Goal: Transaction & Acquisition: Purchase product/service

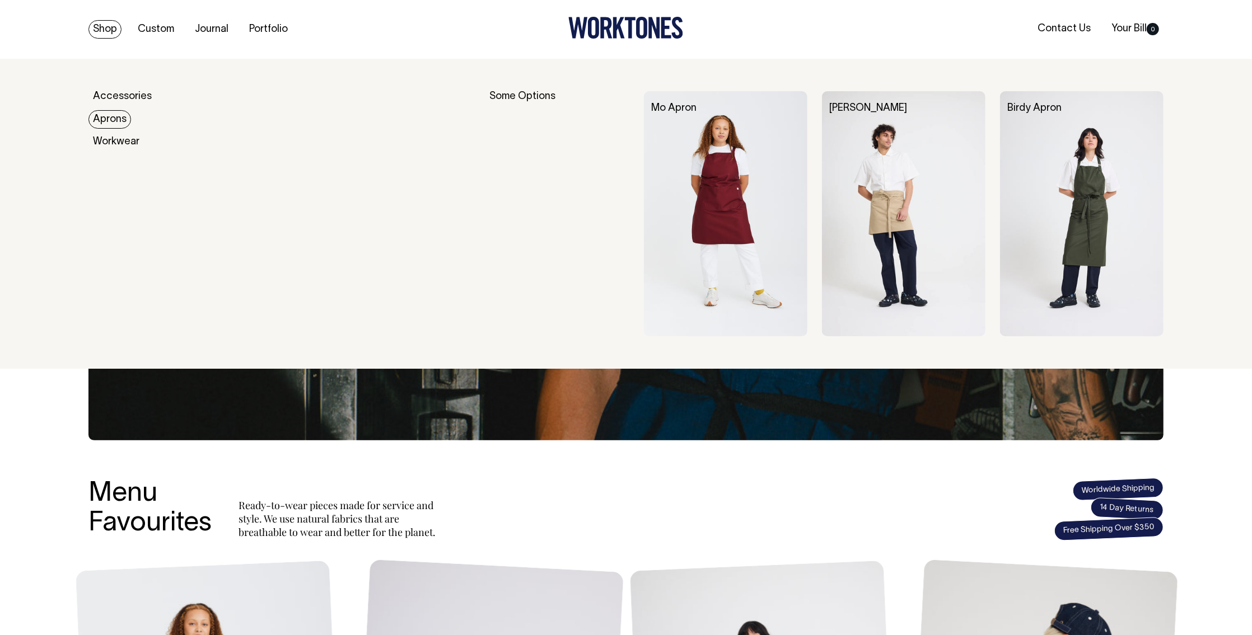
click at [114, 121] on link "Aprons" at bounding box center [109, 119] width 43 height 18
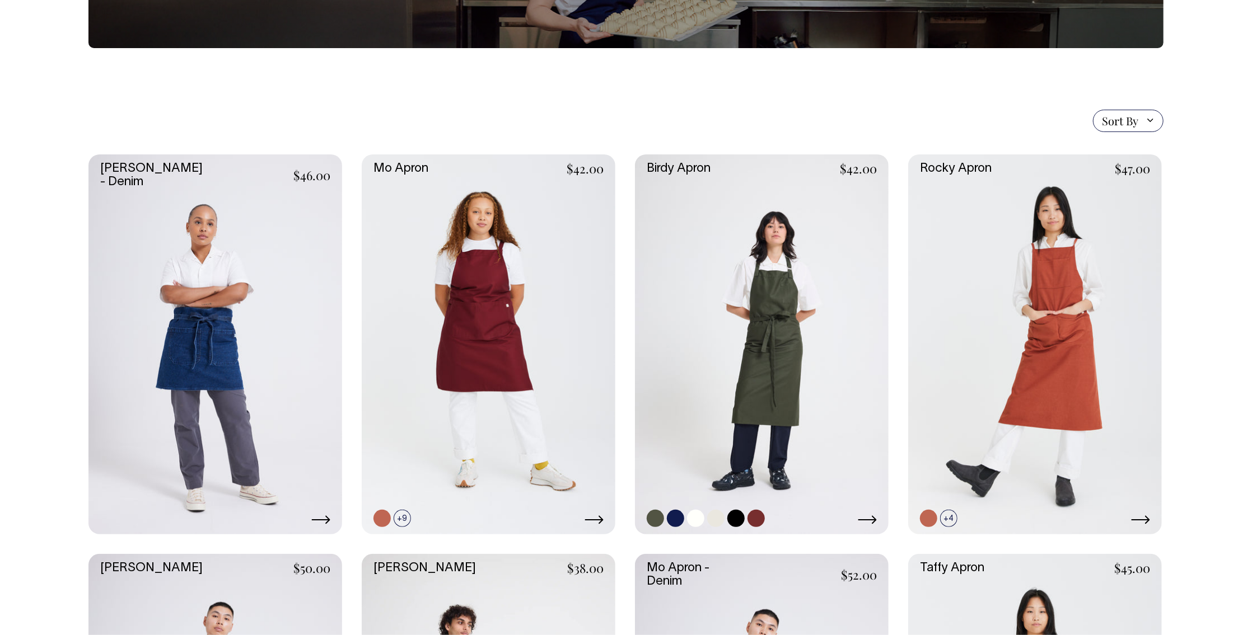
click at [755, 377] on link at bounding box center [762, 345] width 254 height 381
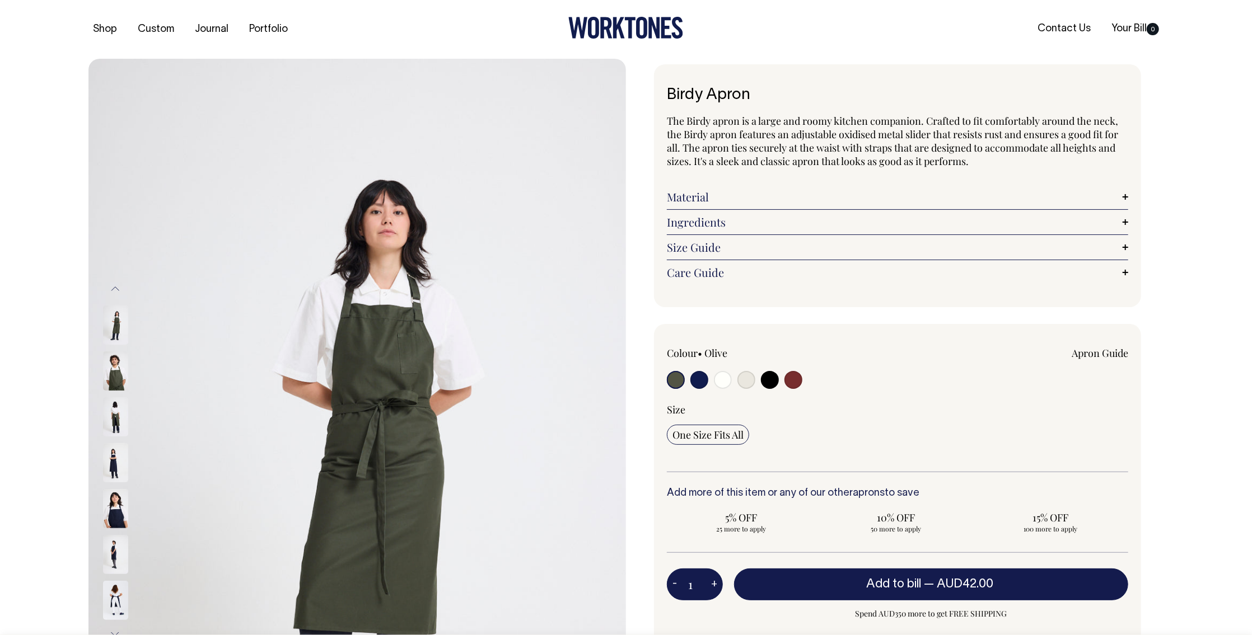
click at [728, 382] on input "radio" at bounding box center [723, 380] width 18 height 18
radio input "true"
select select "Off-White"
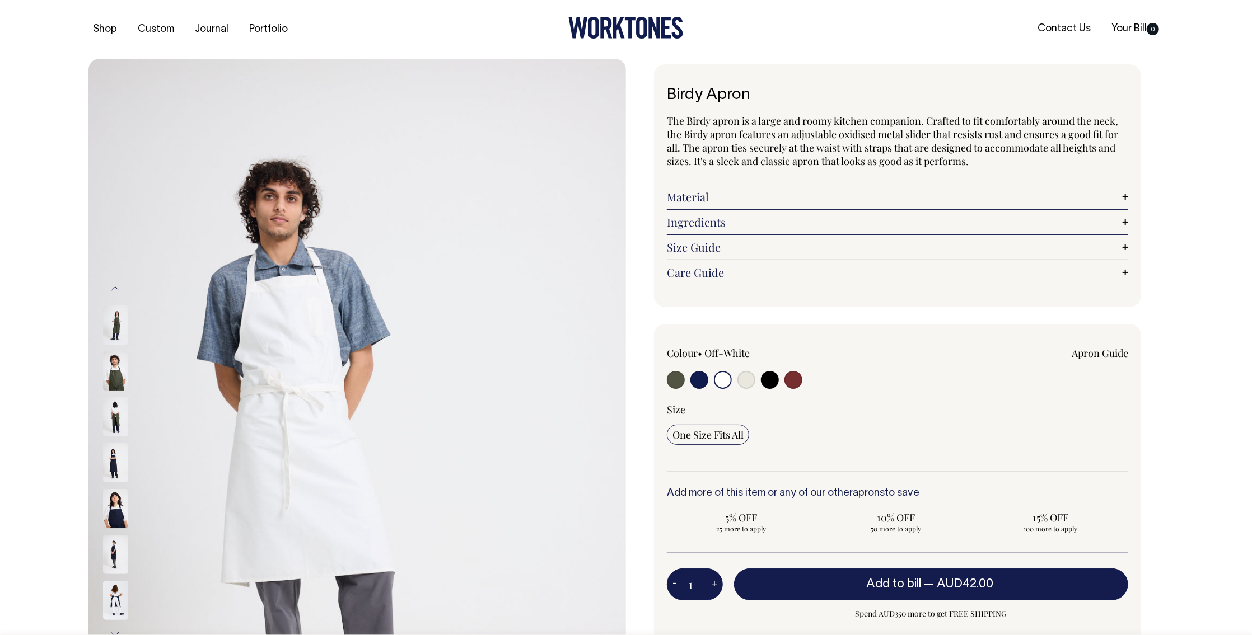
click at [746, 382] on input "radio" at bounding box center [746, 380] width 18 height 18
radio input "true"
select select "Natural"
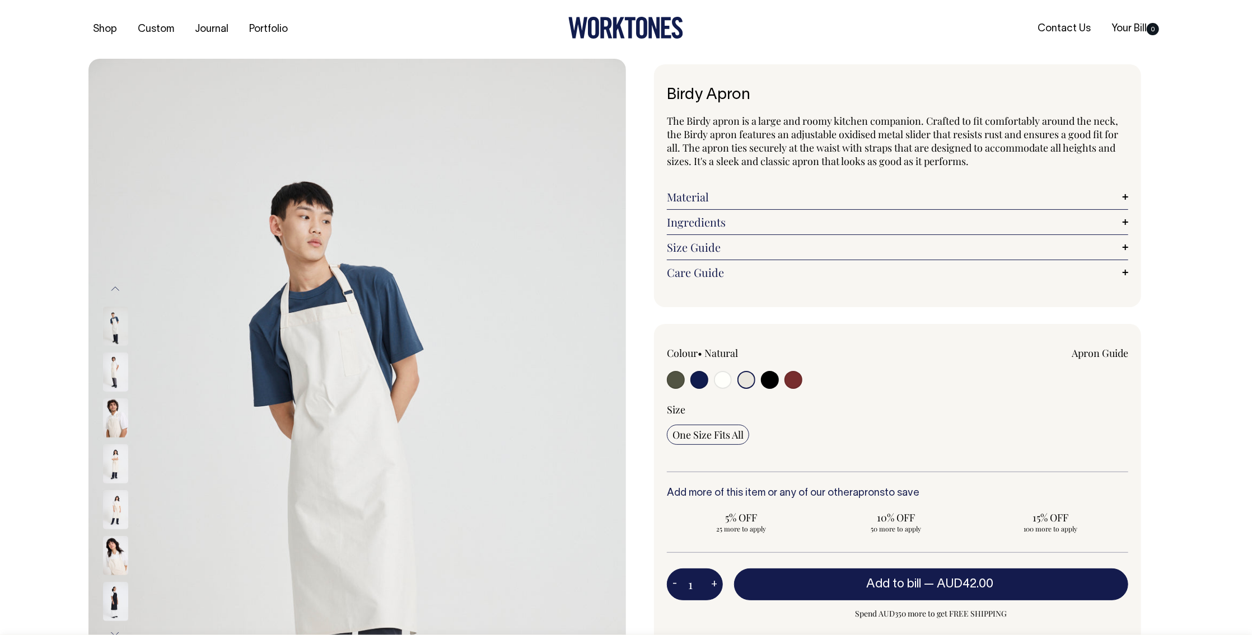
click at [745, 382] on input "radio" at bounding box center [746, 380] width 18 height 18
click at [728, 383] on input "radio" at bounding box center [723, 380] width 18 height 18
radio input "true"
select select "Off-White"
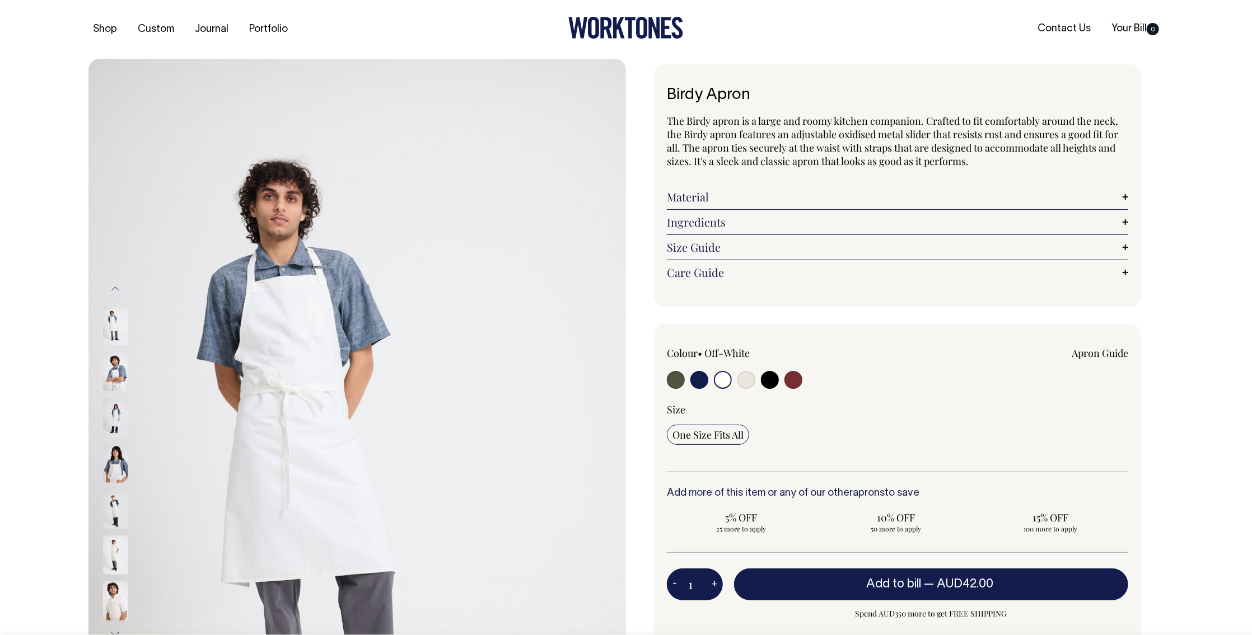
click at [749, 383] on input "radio" at bounding box center [746, 380] width 18 height 18
radio input "true"
select select "Natural"
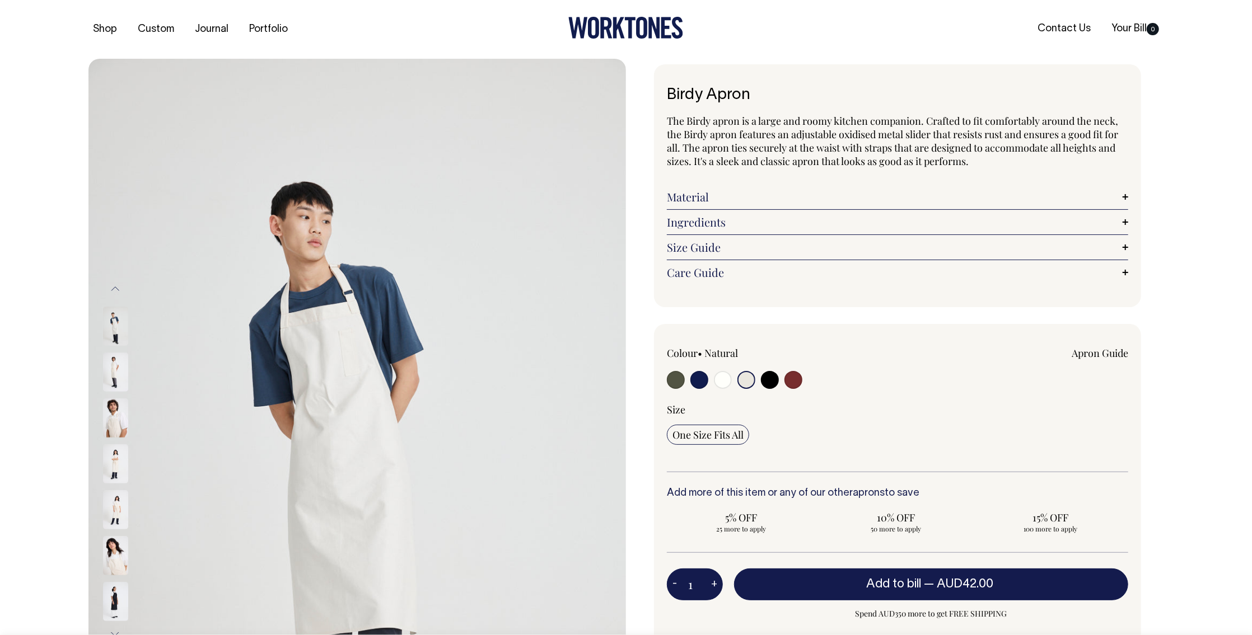
drag, startPoint x: 116, startPoint y: 424, endPoint x: 118, endPoint y: 430, distance: 6.4
click at [116, 424] on img at bounding box center [115, 418] width 25 height 39
click at [720, 377] on input "radio" at bounding box center [723, 380] width 18 height 18
radio input "true"
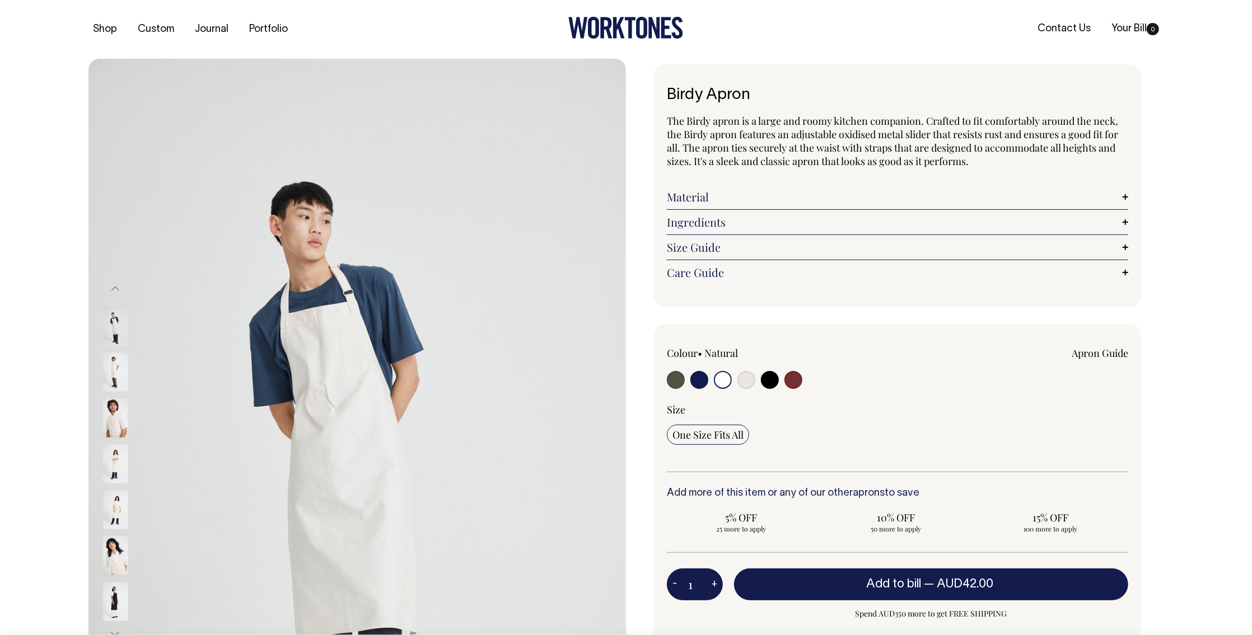
select select "Off-White"
